Goal: Find specific page/section: Find specific page/section

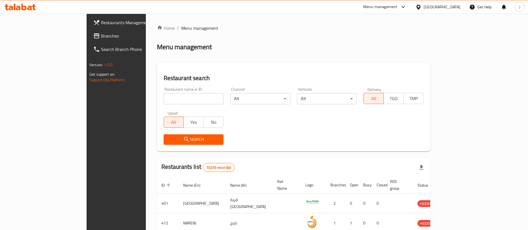
click at [164, 97] on input "search" at bounding box center [194, 98] width 60 height 11
paste input "768767"
type input "768767"
click button "Search" at bounding box center [194, 140] width 60 height 10
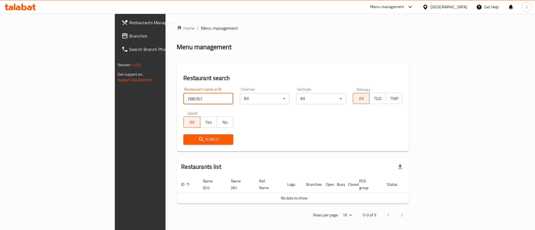
click at [122, 35] on icon at bounding box center [125, 35] width 6 height 5
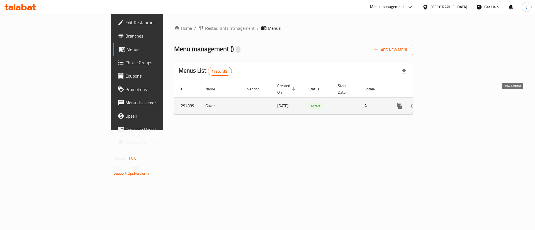
click at [443, 103] on icon "enhanced table" at bounding box center [439, 106] width 7 height 7
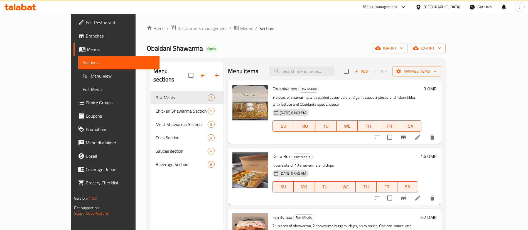
click at [398, 8] on div "Menu-management" at bounding box center [380, 7] width 34 height 7
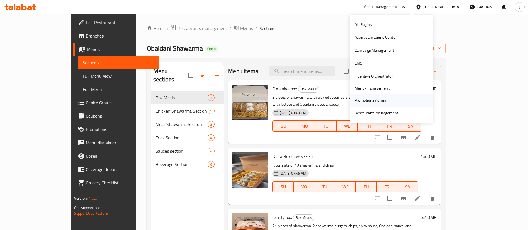
click at [362, 102] on div "Promotions Admin" at bounding box center [370, 100] width 31 height 6
